Goal: Transaction & Acquisition: Purchase product/service

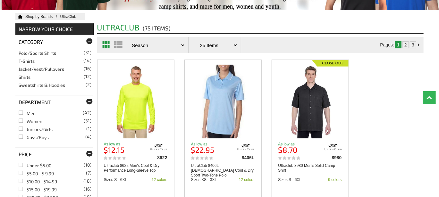
scroll to position [128, 0]
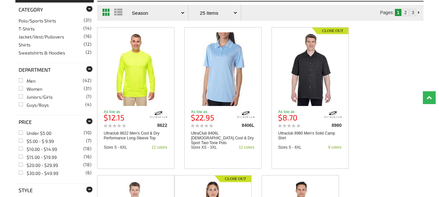
click at [25, 45] on link "Shirts (12)" at bounding box center [25, 44] width 12 height 5
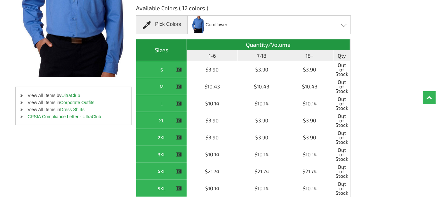
scroll to position [96, 0]
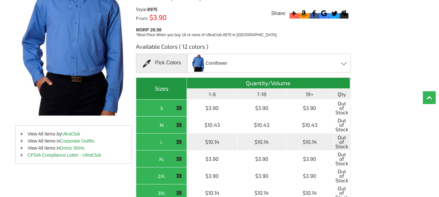
click at [164, 141] on div "L" at bounding box center [161, 142] width 47 height 8
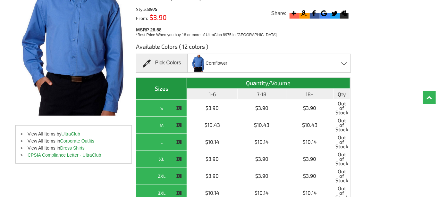
click at [343, 60] on div "Cornflower Black - Closeout Cornflower - Closeout Forest Green - Closeout Frenc…" at bounding box center [269, 63] width 164 height 19
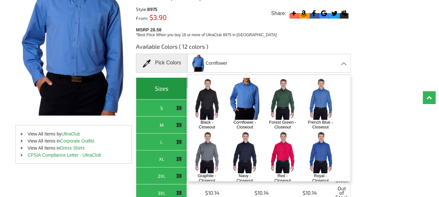
click at [323, 107] on img at bounding box center [321, 99] width 34 height 42
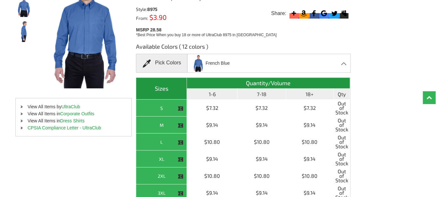
click at [346, 64] on span at bounding box center [344, 63] width 6 height 3
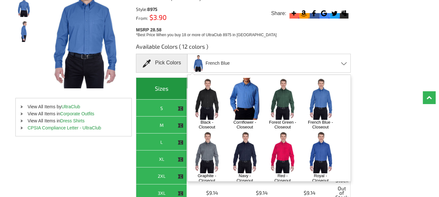
click at [319, 151] on img at bounding box center [321, 152] width 34 height 42
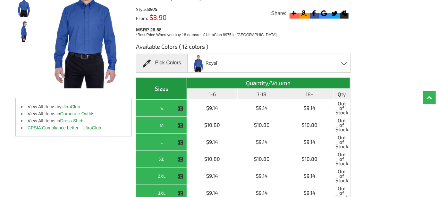
click at [341, 65] on div "Royal Black - Closeout Cornflower - Closeout Forest Green - Closeout French Blu…" at bounding box center [269, 63] width 164 height 19
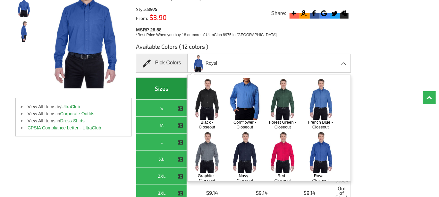
click at [246, 156] on img at bounding box center [245, 152] width 34 height 42
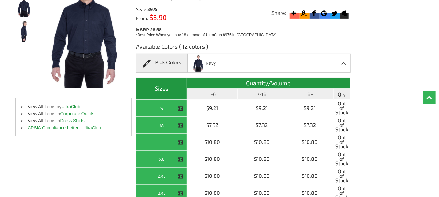
click at [234, 63] on div "Navy Black - Closeout Cornflower - Closeout Forest Green - Closeout French Blue…" at bounding box center [269, 63] width 164 height 19
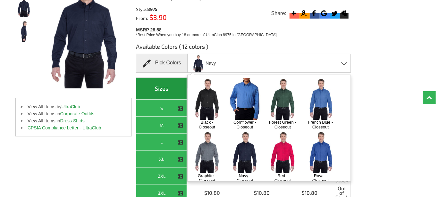
click at [252, 100] on img at bounding box center [245, 99] width 34 height 42
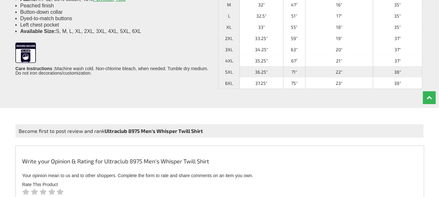
scroll to position [449, 0]
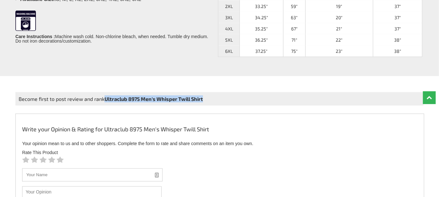
drag, startPoint x: 215, startPoint y: 95, endPoint x: 104, endPoint y: 101, distance: 110.8
click at [104, 101] on div "Become first to post review and rank Ultraclub 8975 Men's Whisper Twill Shirt" at bounding box center [219, 98] width 408 height 13
copy b "Ultraclub 8975 Men's Whisper Twill Shirt"
